Goal: Find contact information: Find contact information

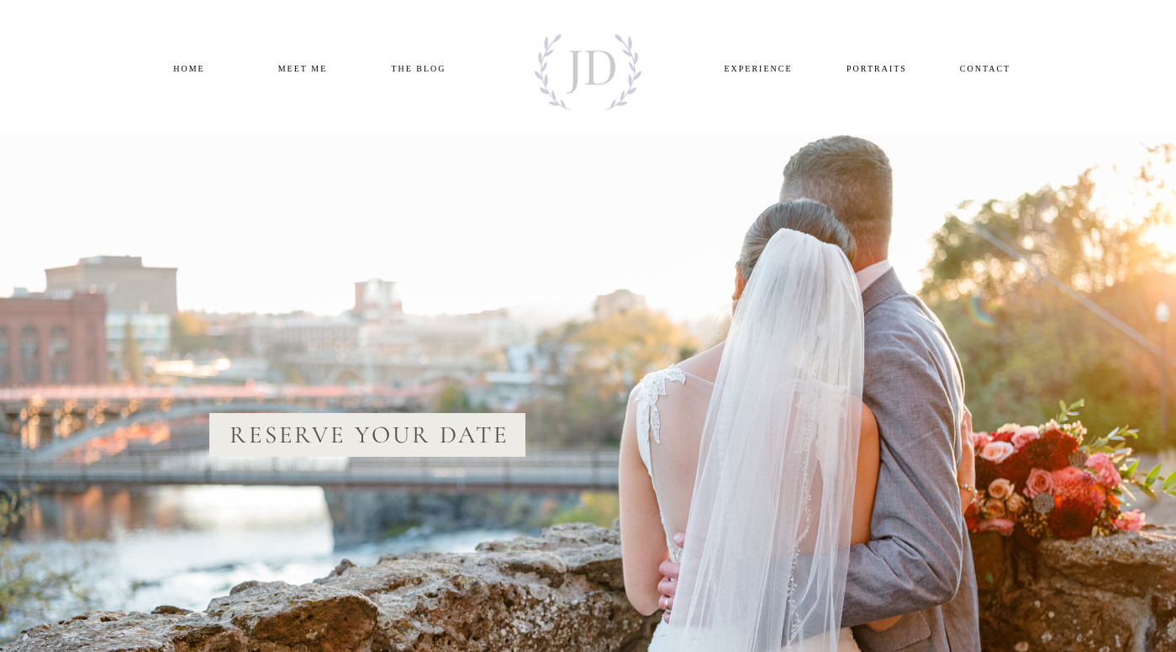
click at [979, 73] on nav "CONTACT" at bounding box center [986, 67] width 82 height 13
click at [989, 61] on nav "CONTACT" at bounding box center [986, 67] width 82 height 13
